Goal: Task Accomplishment & Management: Use online tool/utility

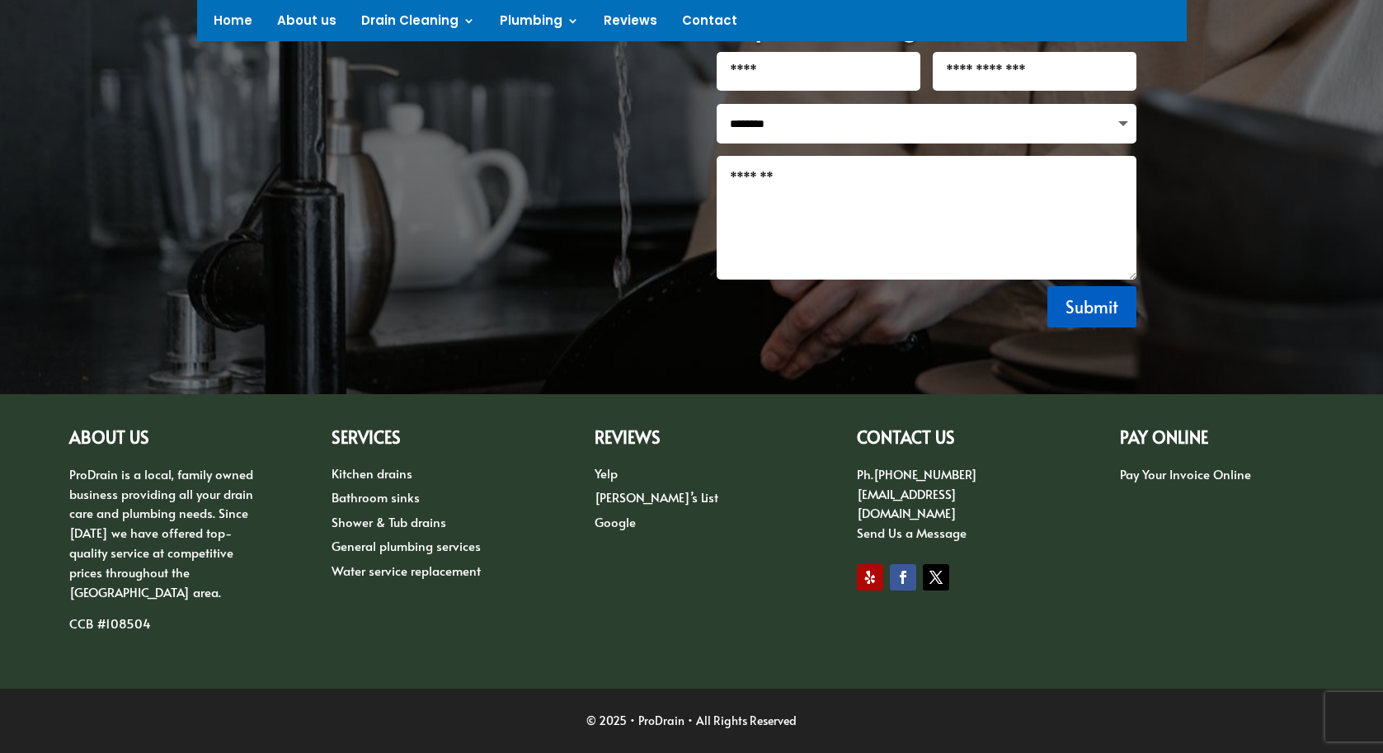
scroll to position [2177, 0]
click at [1186, 474] on link "Pay Your Invoice Online" at bounding box center [1185, 473] width 131 height 17
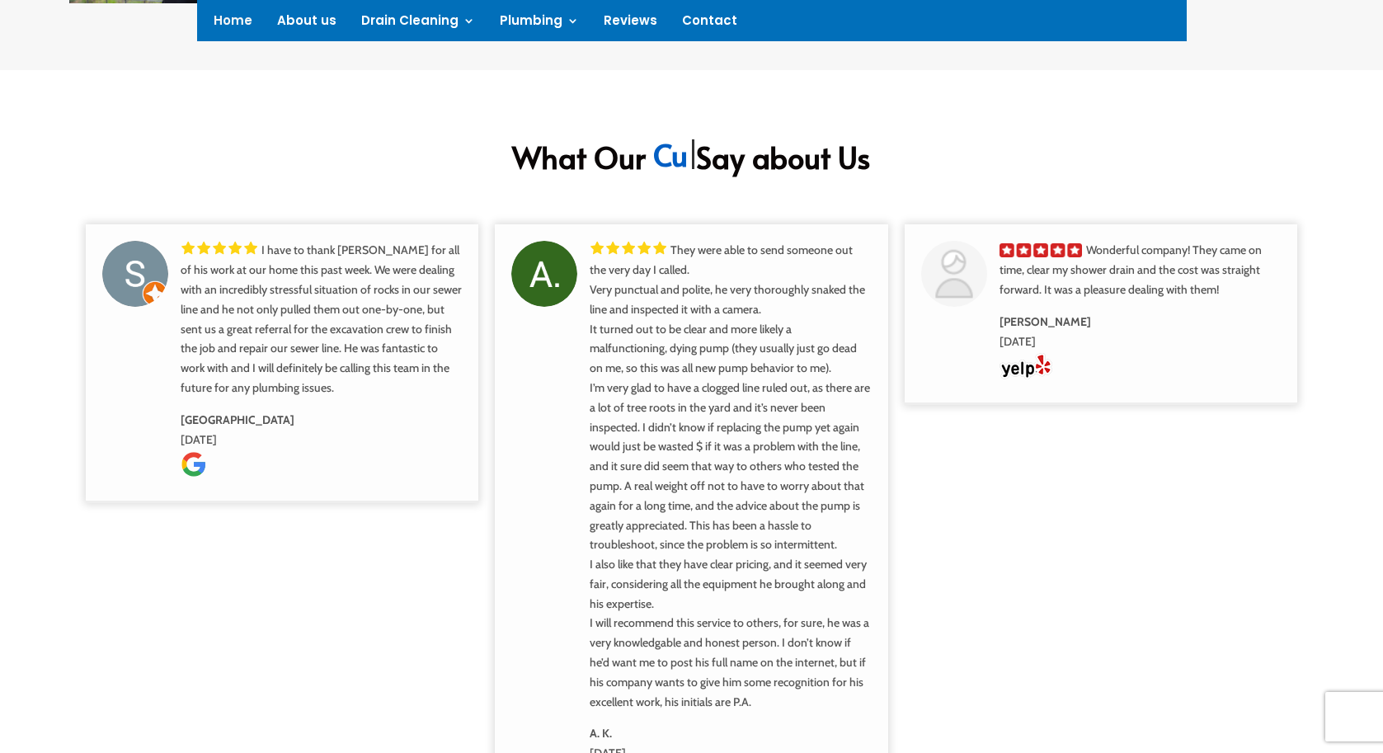
scroll to position [2177, 0]
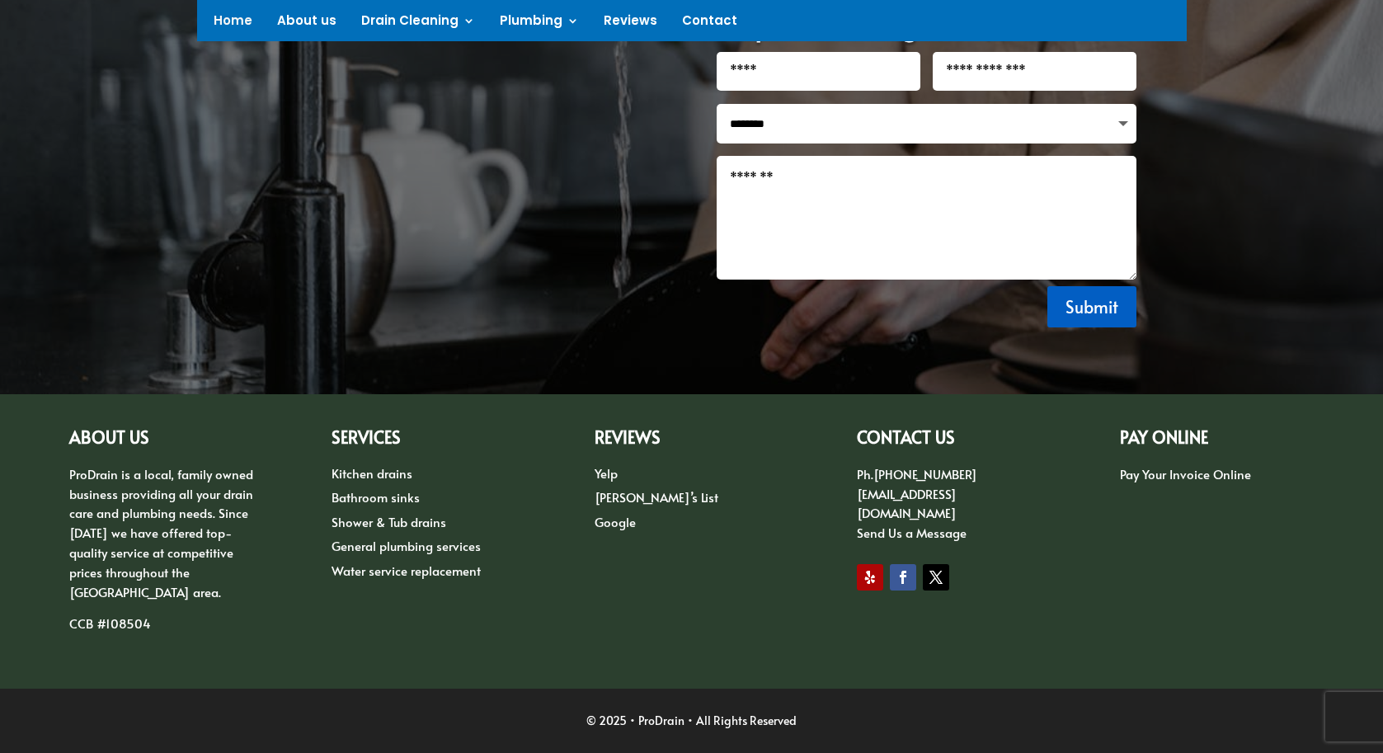
click at [1196, 477] on link "Pay Your Invoice Online" at bounding box center [1185, 473] width 131 height 17
